Goal: Transaction & Acquisition: Purchase product/service

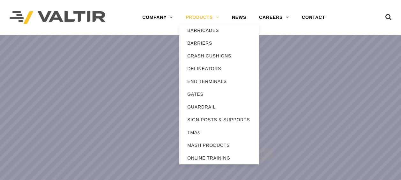
click at [218, 18] on link "PRODUCTS" at bounding box center [202, 17] width 46 height 13
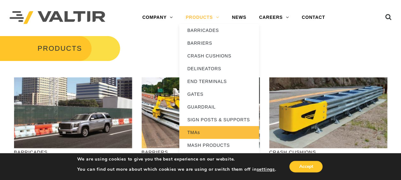
click at [199, 132] on link "TMAs" at bounding box center [219, 132] width 80 height 13
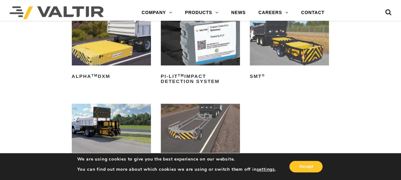
scroll to position [112, 0]
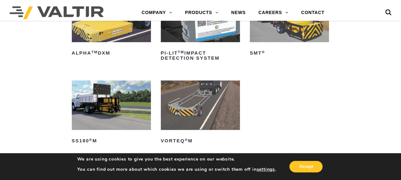
click at [91, 107] on img at bounding box center [111, 104] width 79 height 49
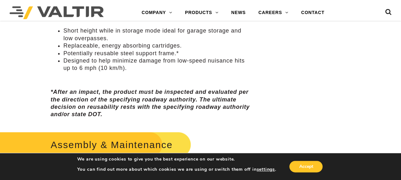
scroll to position [322, 0]
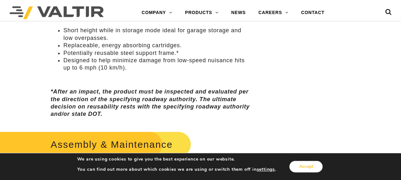
click at [300, 169] on button "Accept" at bounding box center [305, 166] width 33 height 11
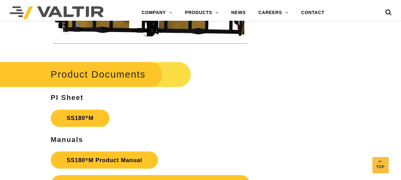
scroll to position [1726, 0]
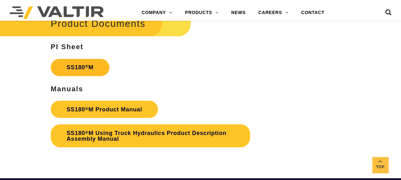
click at [73, 65] on link "SS180 ® M" at bounding box center [80, 67] width 59 height 17
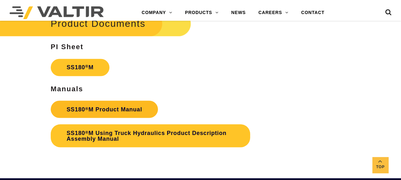
click at [86, 108] on sup "®" at bounding box center [87, 108] width 4 height 5
